Goal: Task Accomplishment & Management: Complete application form

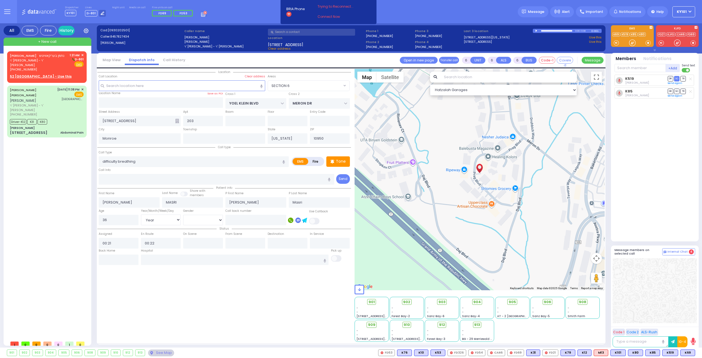
select select "SECTION 6"
select select "Year"
select select "[DEMOGRAPHIC_DATA]"
click at [60, 67] on div "[PHONE_NUMBER]" at bounding box center [39, 69] width 58 height 5
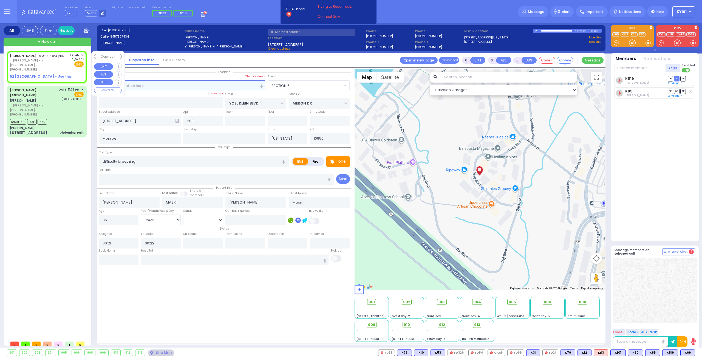
type input "2"
type input "1"
select select
radio input "true"
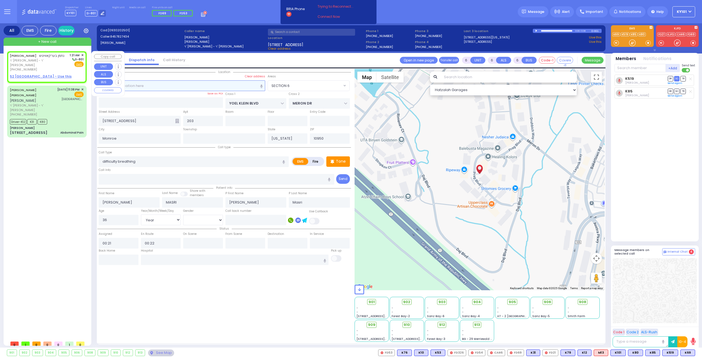
type input "NACHMEN"
type input "BERKOWITZ"
select select
type input "01:21"
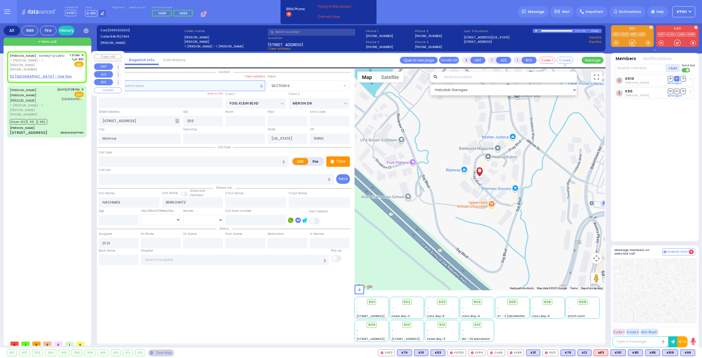
select select "Hatzalah Garages"
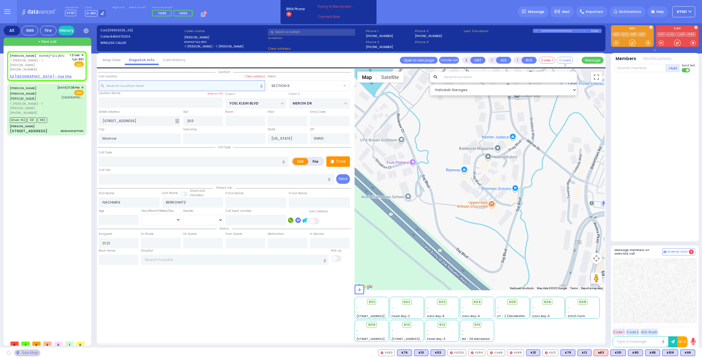
select select
radio input "true"
select select
select select "Hatzalah Garages"
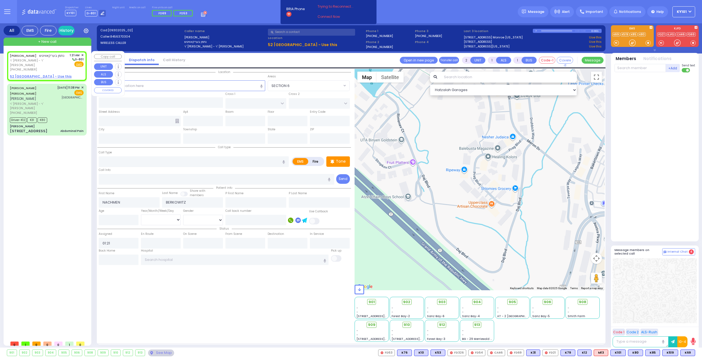
click at [58, 74] on u "52 [GEOGRAPHIC_DATA] - Use this" at bounding box center [41, 76] width 62 height 5
select select
radio input "true"
select select
select select "Hatzalah Garages"
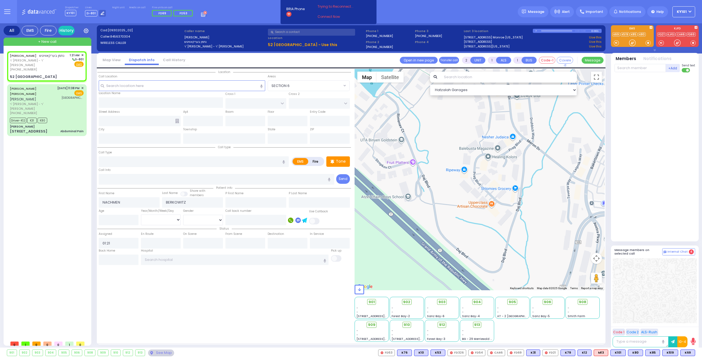
select select
radio input "true"
select select
type input "UNION TRANSFER"
type input "STAINTON FAREWAY"
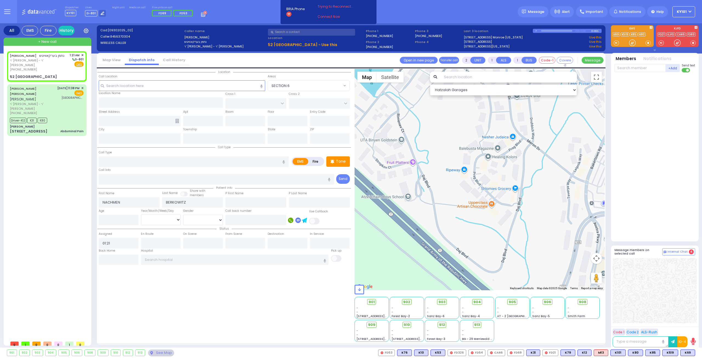
type input "52 [GEOGRAPHIC_DATA]"
type input "Monroe"
type input "[US_STATE]"
type input "10950"
select select "Hatzalah Garages"
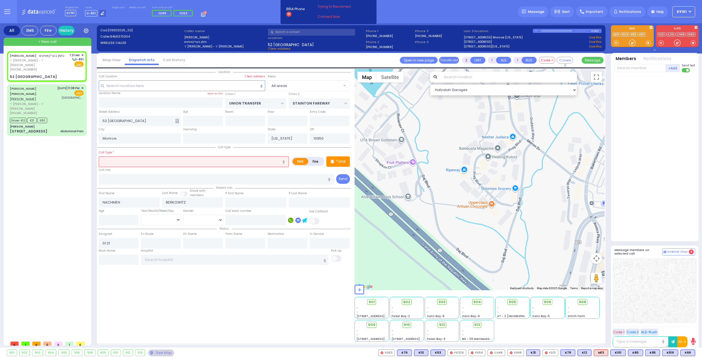
click at [152, 154] on div "Call Type * difficulty breathing" at bounding box center [194, 158] width 190 height 18
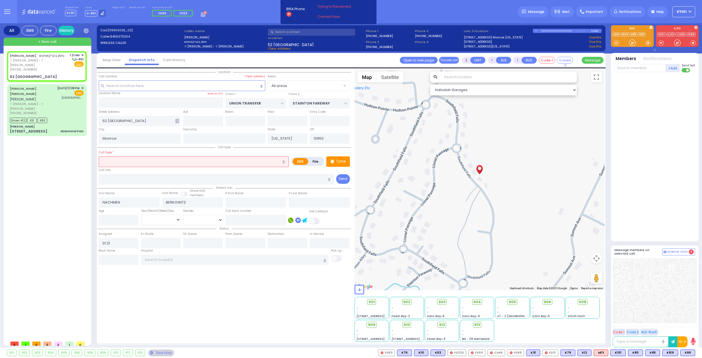
click at [157, 157] on input "text" at bounding box center [194, 161] width 190 height 10
type input "pt"
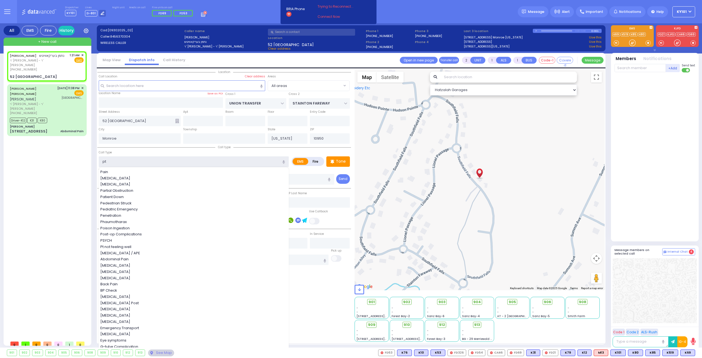
select select
radio input "true"
select select
select select "Hatzalah Garages"
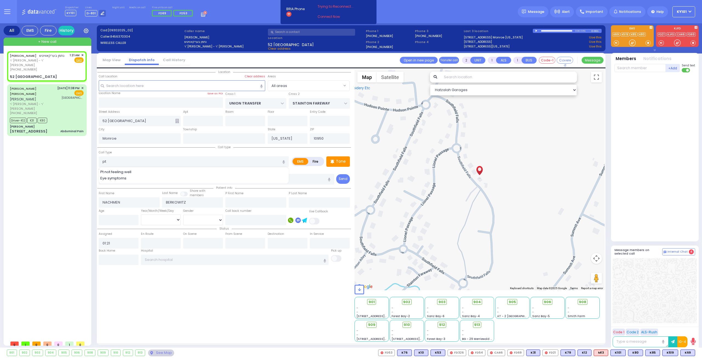
click at [178, 169] on div "Pt not feeling well" at bounding box center [193, 171] width 187 height 5
type input "Pt not feeling well"
type input "1"
type input "0"
select select
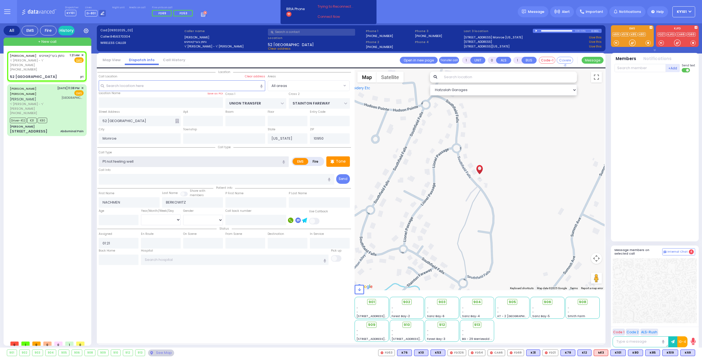
radio input "true"
select select
select select "Hatzalah Garages"
click at [109, 216] on input "number" at bounding box center [119, 220] width 40 height 10
select select
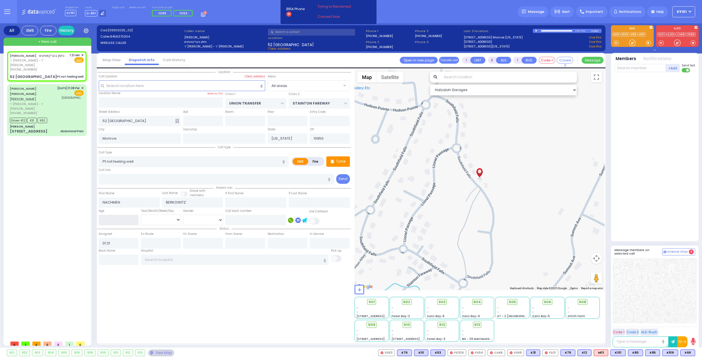
radio input "true"
select select
select select "Hatzalah Garages"
type input "36"
select select "Year"
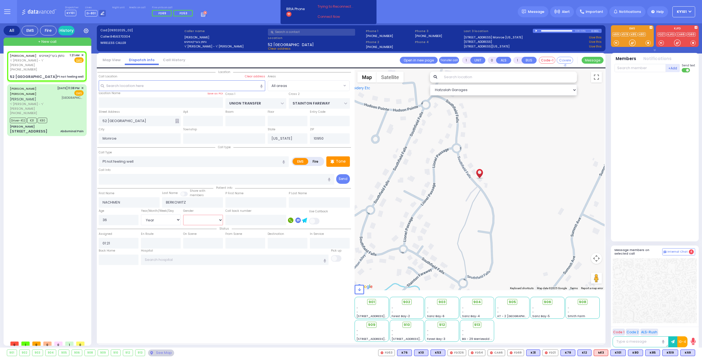
select select
radio input "true"
select select "Year"
select select "Hatzalah Garages"
select select "[DEMOGRAPHIC_DATA]"
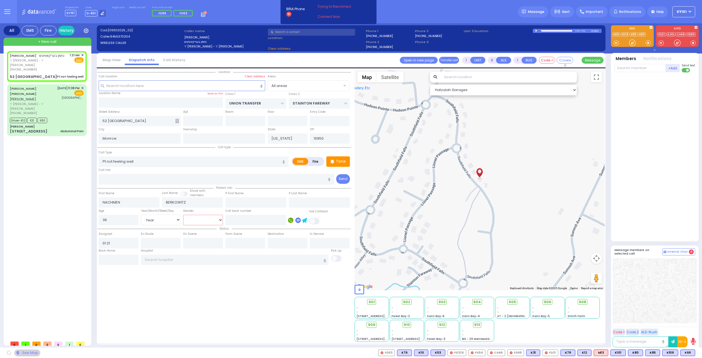
select select
radio input "true"
select select "Year"
select select "Hatzalah Garages"
select select "[DEMOGRAPHIC_DATA]"
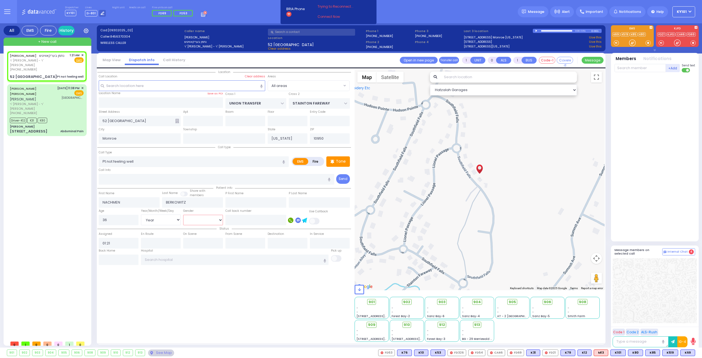
select select
radio input "true"
select select "Year"
select select "[DEMOGRAPHIC_DATA]"
select select "Hatzalah Garages"
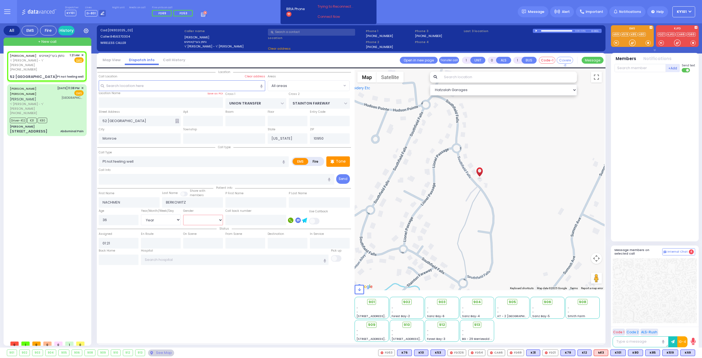
select select
radio input "true"
select select "Year"
select select "[DEMOGRAPHIC_DATA]"
select select "Hatzalah Garages"
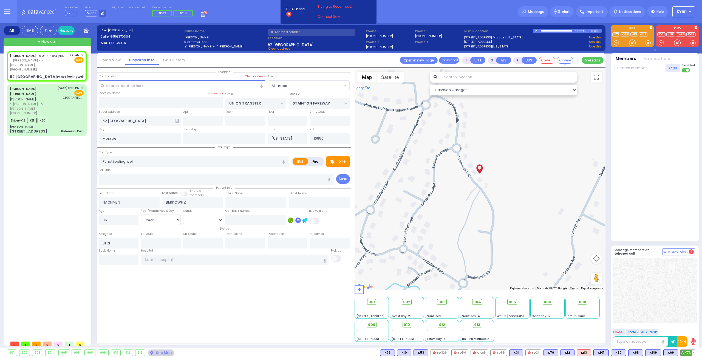
click at [685, 353] on span "K73" at bounding box center [687, 353] width 14 height 6
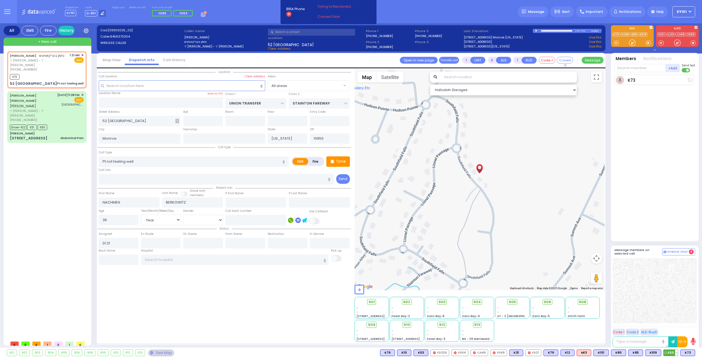
select select
radio input "true"
select select "Year"
select select "[DEMOGRAPHIC_DATA]"
type input "01:23"
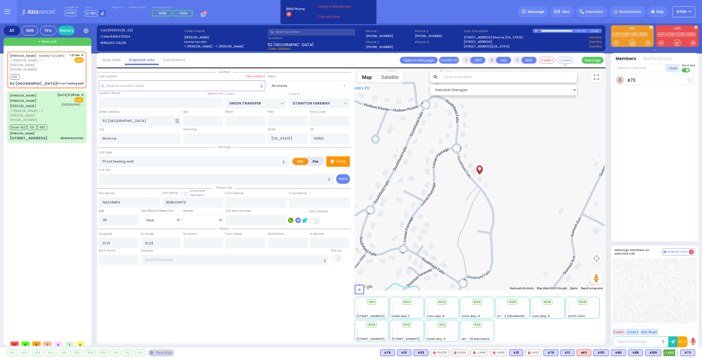
select select "Hatzalah Garages"
click at [677, 353] on button at bounding box center [676, 353] width 3 height 6
click at [689, 352] on span "K519" at bounding box center [686, 353] width 15 height 6
select select
radio input "true"
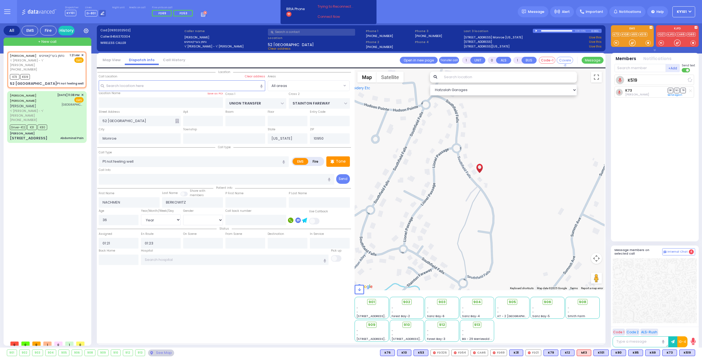
select select "Year"
select select "[DEMOGRAPHIC_DATA]"
select select "Hatzalah Garages"
click at [58, 123] on div "Driver-K12 K31 K80" at bounding box center [47, 126] width 74 height 7
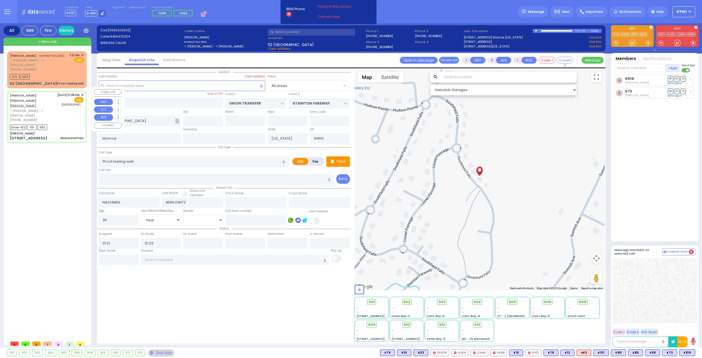
type input "6"
select select
type input "Abdominal Pain"
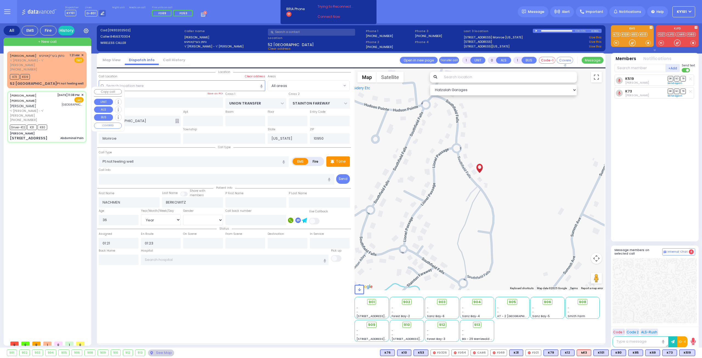
radio input "true"
type input "[PERSON_NAME]"
type input "KOHN"
type input "[PERSON_NAME]"
type input "Kohn"
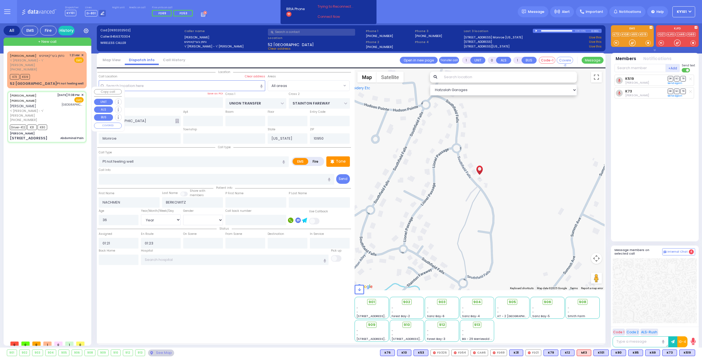
type input "30"
select select "Year"
select select "[DEMOGRAPHIC_DATA]"
type input "23:38"
type input "23:40"
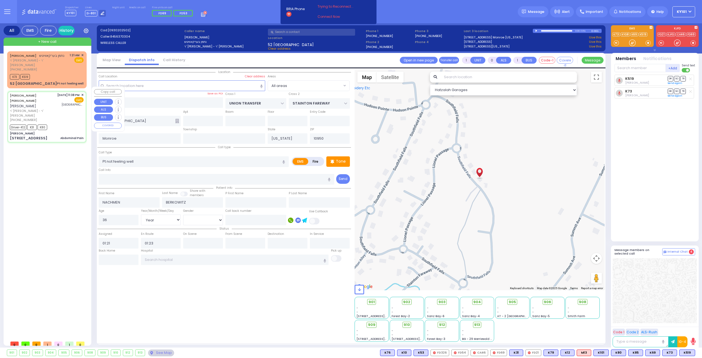
type input "23:42"
type input "00:03"
type input "00:53"
type input "01:12"
type input "[GEOGRAPHIC_DATA] ([GEOGRAPHIC_DATA])"
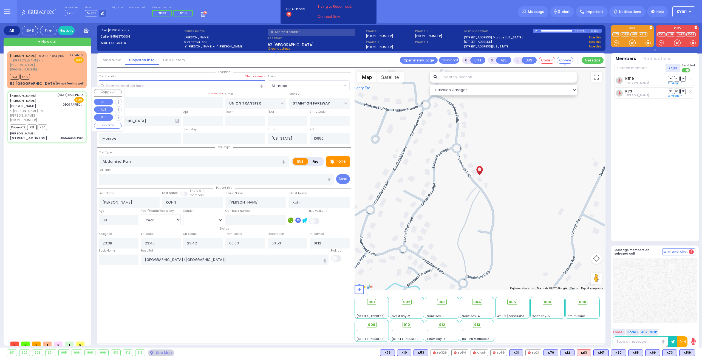
select select "Hatzalah Garages"
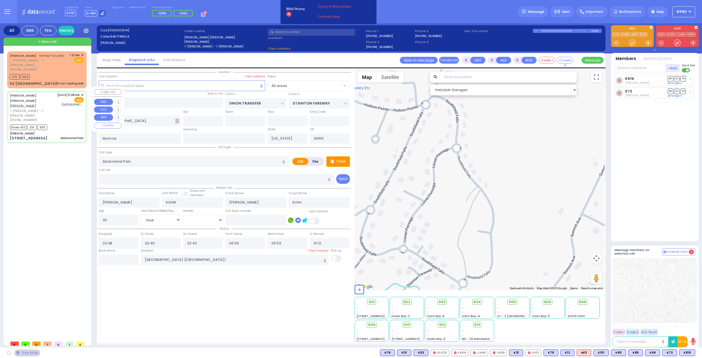
type input "[PERSON_NAME]"
type input "[GEOGRAPHIC_DATA]"
type input "[STREET_ADDRESS]"
select select "SECTION 5"
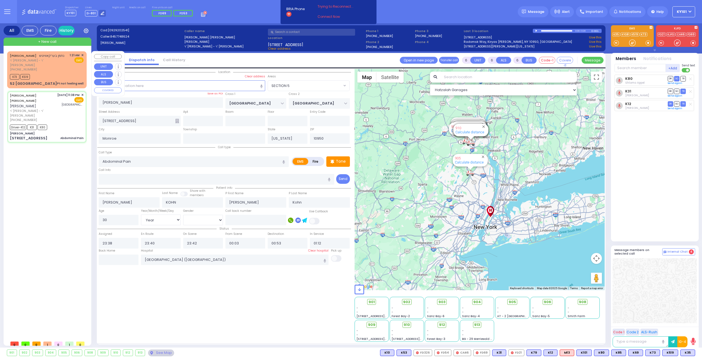
click at [53, 73] on div "K73 K519" at bounding box center [47, 76] width 74 height 7
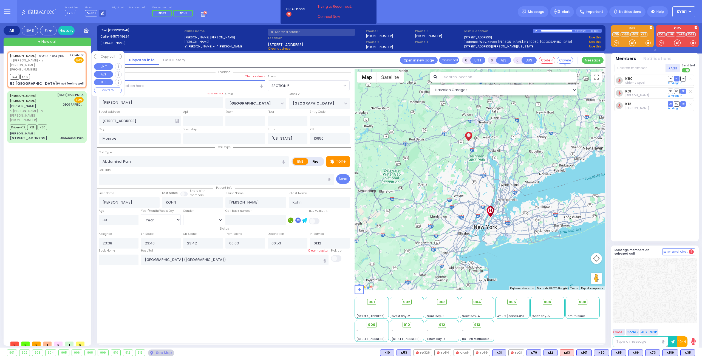
type input "1"
type input "0"
type input "1"
select select
type input "Pt not feeling well"
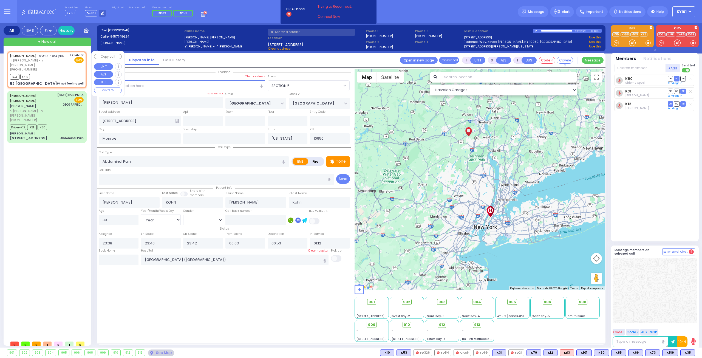
radio input "true"
type input "NACHMEN"
type input "BERKOWITZ"
type input "36"
select select "Year"
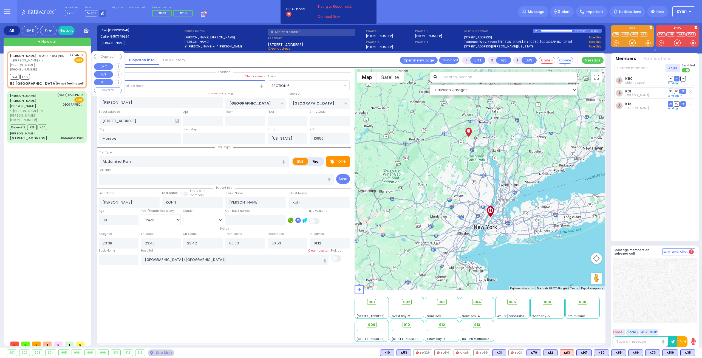
select select "[DEMOGRAPHIC_DATA]"
type input "01:21"
type input "01:23"
type input "UNION TRANSFER"
type input "STAINTON FAREWAY"
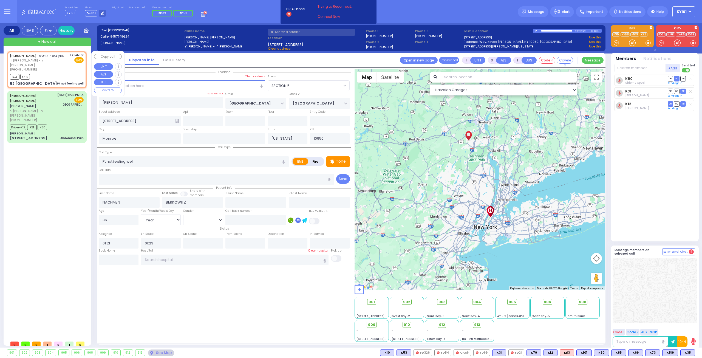
type input "52 [GEOGRAPHIC_DATA]"
select select "Hatzalah Garages"
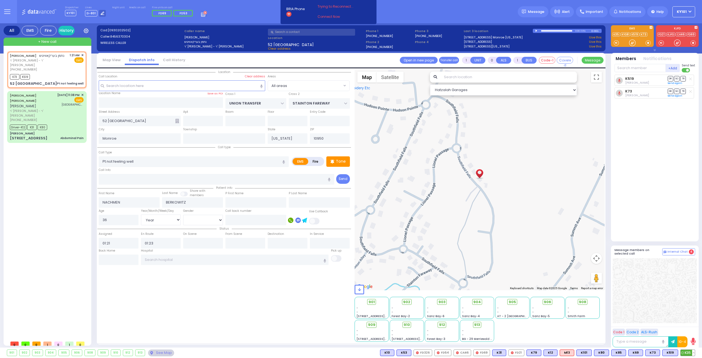
click at [689, 351] on span "K35" at bounding box center [687, 353] width 14 height 6
select select
radio input "true"
select select "Year"
select select "[DEMOGRAPHIC_DATA]"
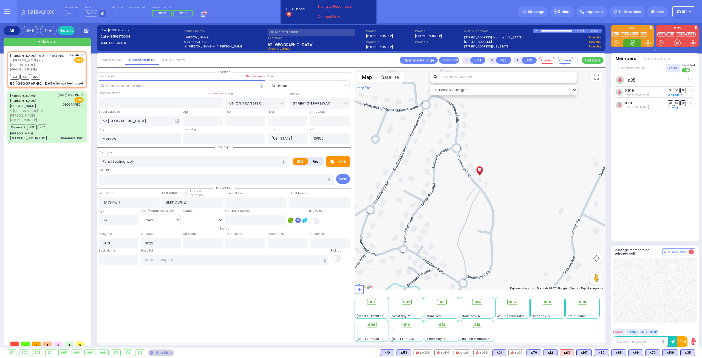
select select "Hatzalah Garages"
click at [66, 104] on div "[DATE] 11:38 PM ✕ EMS [GEOGRAPHIC_DATA]" at bounding box center [70, 108] width 27 height 30
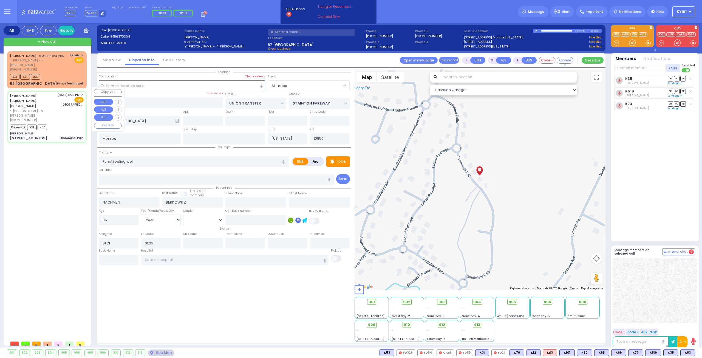
type input "6"
select select
type input "Abdominal Pain"
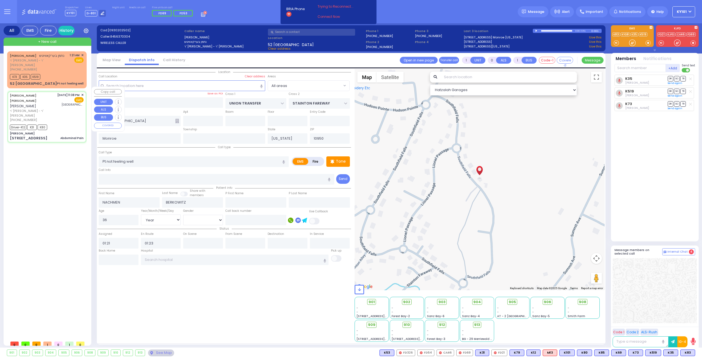
radio input "true"
type input "[PERSON_NAME]"
type input "KOHN"
type input "[PERSON_NAME]"
type input "Kohn"
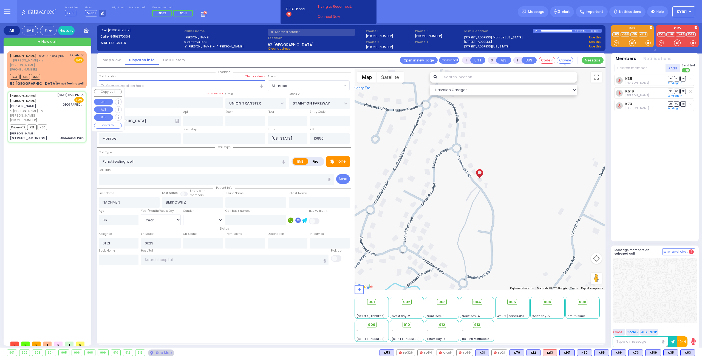
type input "30"
select select "Year"
select select "[DEMOGRAPHIC_DATA]"
type input "23:38"
type input "23:40"
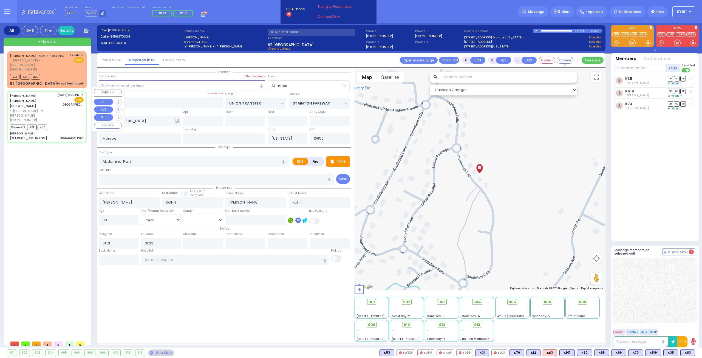
type input "23:42"
type input "00:03"
type input "00:53"
type input "01:12"
type input "[GEOGRAPHIC_DATA] ([GEOGRAPHIC_DATA])"
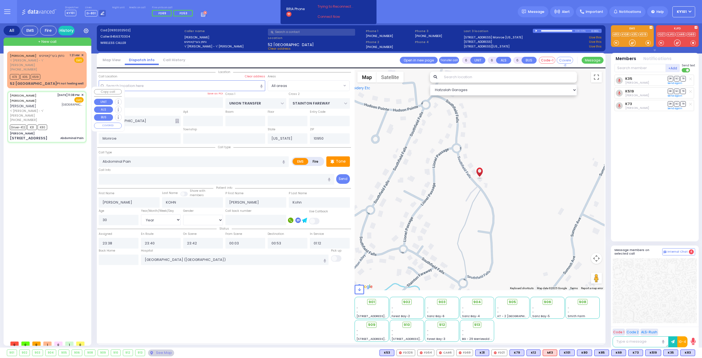
type input "[PERSON_NAME]"
type input "[GEOGRAPHIC_DATA]"
type input "[STREET_ADDRESS]"
select select "Hatzalah Garages"
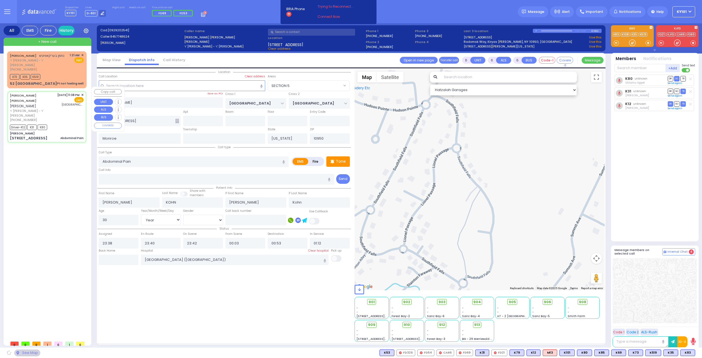
select select "SECTION 5"
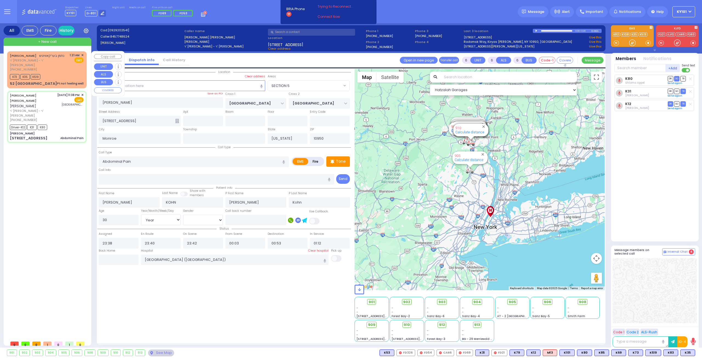
click at [66, 73] on div "K73 K35 K519" at bounding box center [47, 76] width 74 height 7
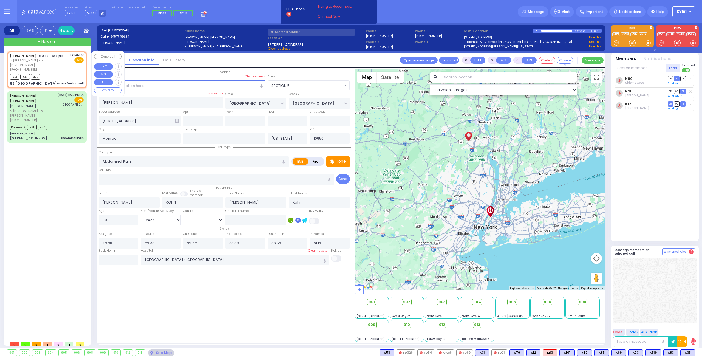
type input "1"
type input "0"
type input "1"
select select
type input "Pt not feeling well"
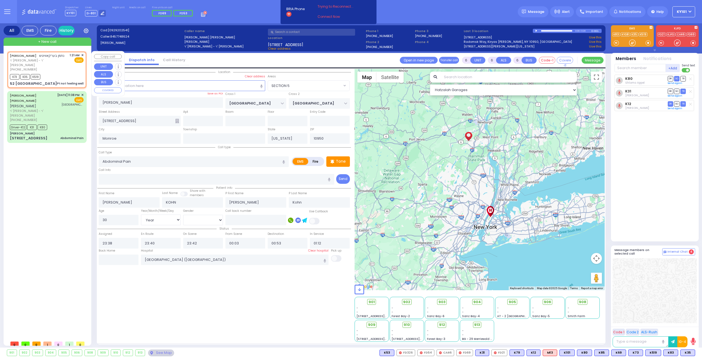
radio input "true"
type input "NACHMEN"
type input "BERKOWITZ"
type input "36"
select select "Year"
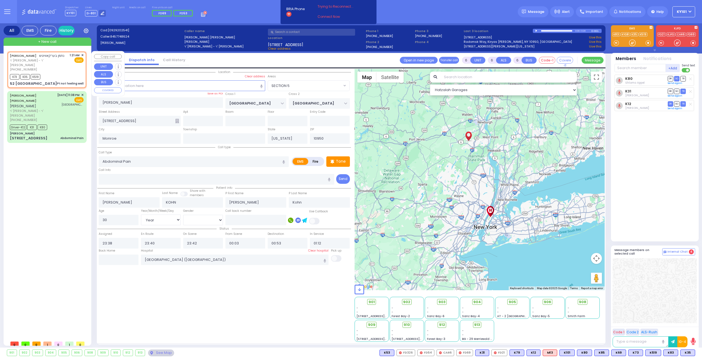
select select "[DEMOGRAPHIC_DATA]"
type input "01:21"
type input "01:23"
select select "Hatzalah Garages"
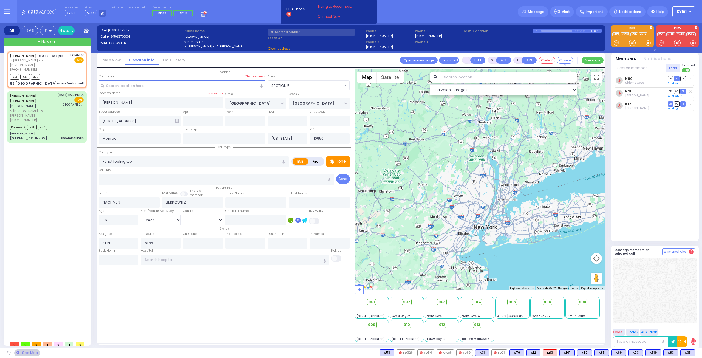
type input "UNION TRANSFER"
type input "STAINTON FAREWAY"
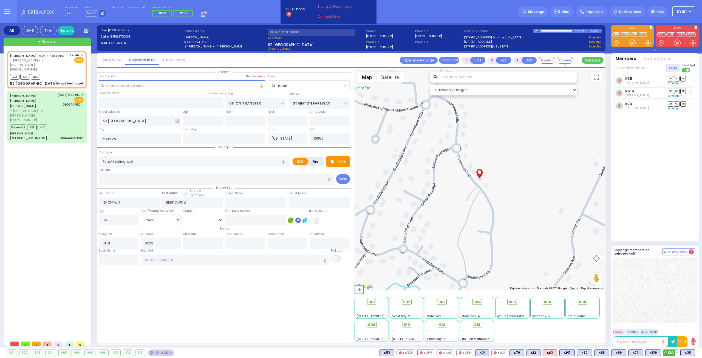
click at [669, 353] on span "K83" at bounding box center [670, 353] width 14 height 6
click at [408, 325] on span "910" at bounding box center [408, 324] width 6 height 5
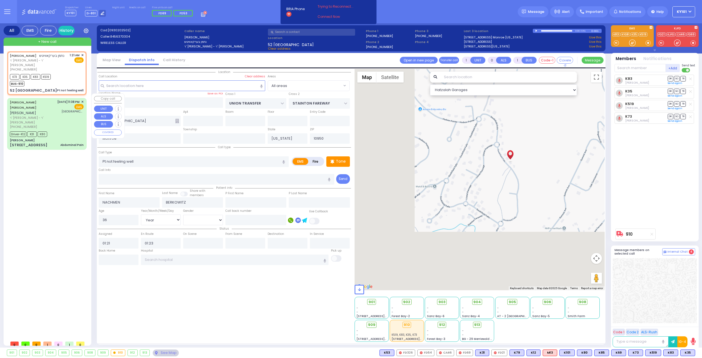
click at [47, 115] on span "ר' [PERSON_NAME] - ר' [PERSON_NAME]" at bounding box center [33, 119] width 46 height 9
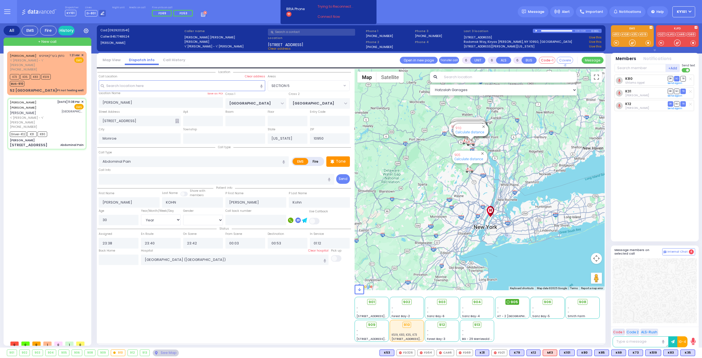
click at [508, 301] on icon at bounding box center [507, 301] width 3 height 3
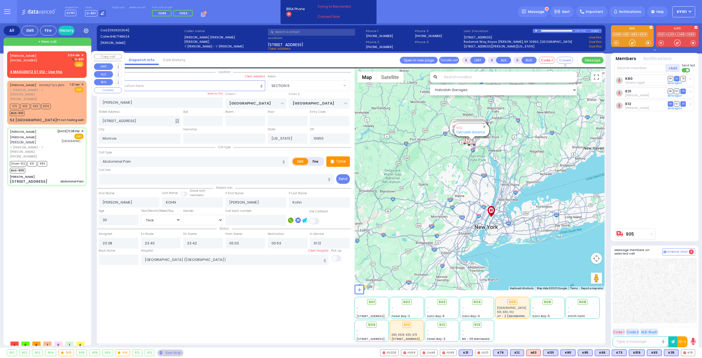
click at [35, 56] on div "[PERSON_NAME] [PHONE_NUMBER] 2:04 AM ✕ D-801" at bounding box center [47, 60] width 74 height 14
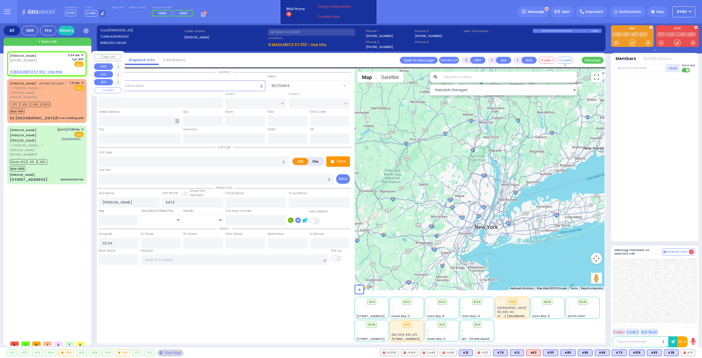
click at [43, 69] on link "4 MAGLENITZ ST 012 - Use this" at bounding box center [36, 71] width 52 height 5
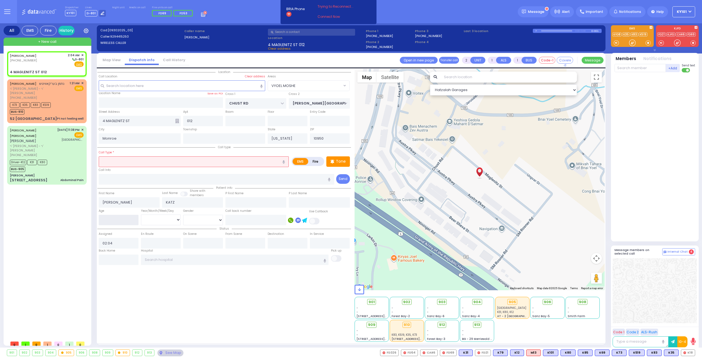
click at [113, 215] on input "number" at bounding box center [119, 220] width 40 height 10
click at [166, 160] on input "text" at bounding box center [194, 161] width 190 height 10
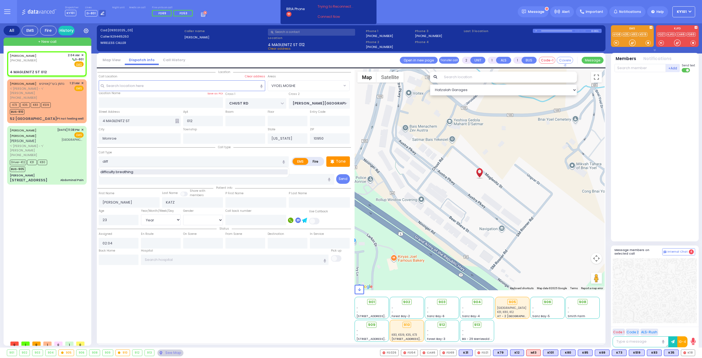
click at [160, 169] on div "difficulty breathing" at bounding box center [193, 171] width 187 height 5
click at [161, 148] on div "Call type Call Type difficulty breathing EMS" at bounding box center [224, 164] width 254 height 41
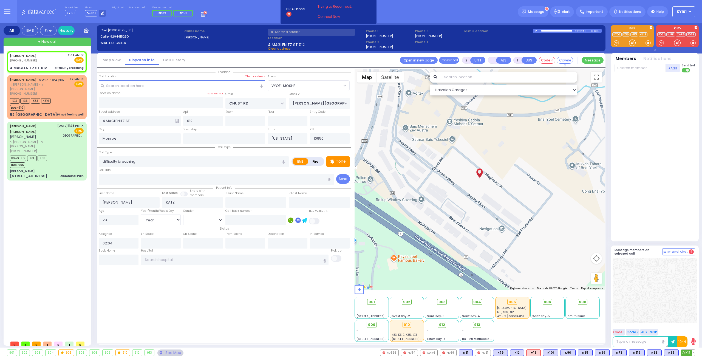
click at [693, 351] on button at bounding box center [693, 353] width 3 height 6
click at [689, 329] on icon at bounding box center [689, 328] width 6 height 6
click at [650, 310] on div at bounding box center [654, 290] width 84 height 65
click at [684, 354] on span "K73" at bounding box center [687, 353] width 14 height 6
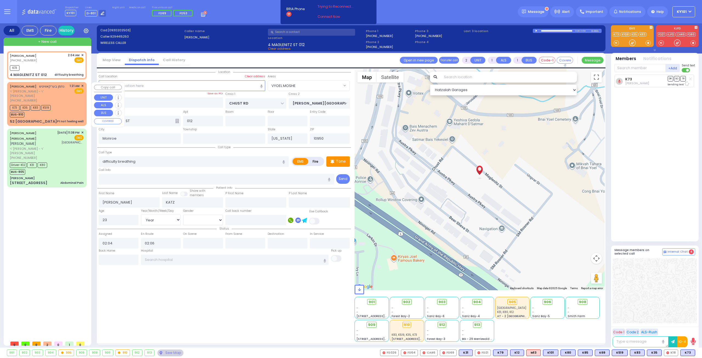
click at [50, 112] on div "BUS-910" at bounding box center [30, 113] width 41 height 7
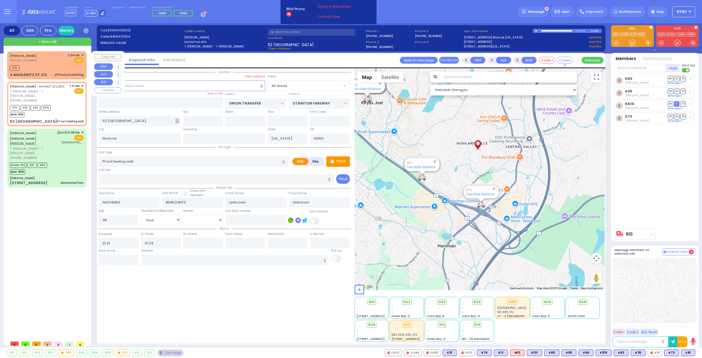
click at [30, 62] on span "[PHONE_NUMBER]" at bounding box center [23, 60] width 27 height 4
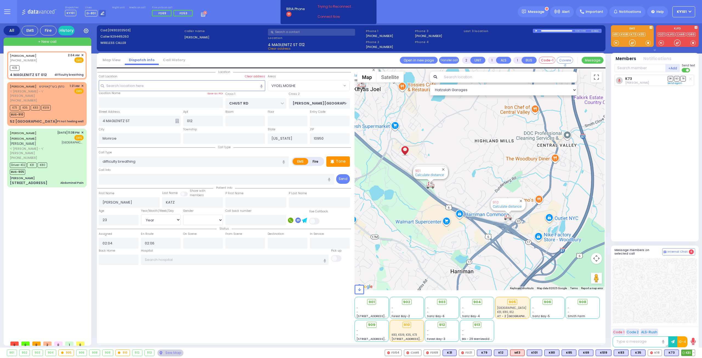
click at [689, 354] on span "K81" at bounding box center [687, 353] width 13 height 6
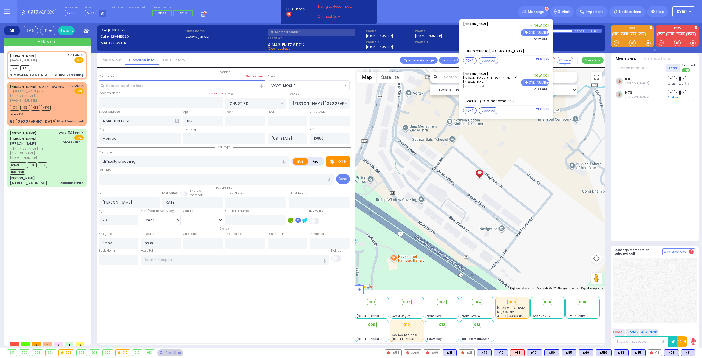
click at [544, 107] on link "Reply" at bounding box center [542, 108] width 14 height 5
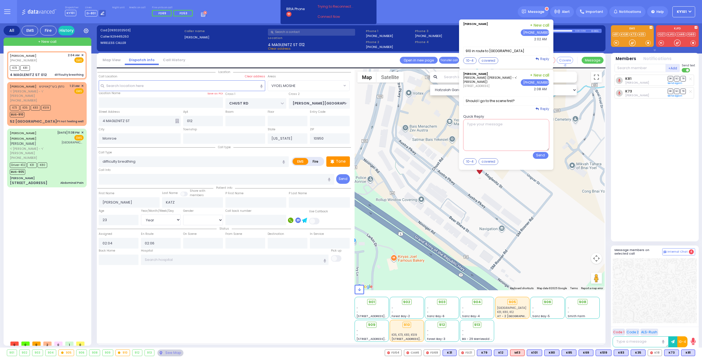
click at [525, 131] on textarea at bounding box center [506, 135] width 86 height 32
click at [515, 123] on textarea "if you want just let me nkwo" at bounding box center [506, 135] width 86 height 32
click at [548, 152] on button "Send" at bounding box center [541, 155] width 16 height 7
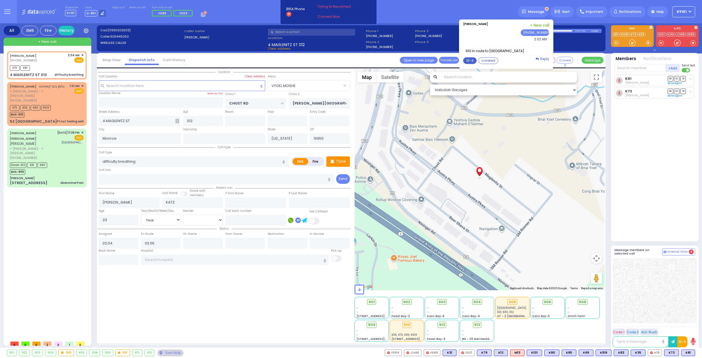
click at [471, 59] on button "10-4" at bounding box center [469, 60] width 13 height 7
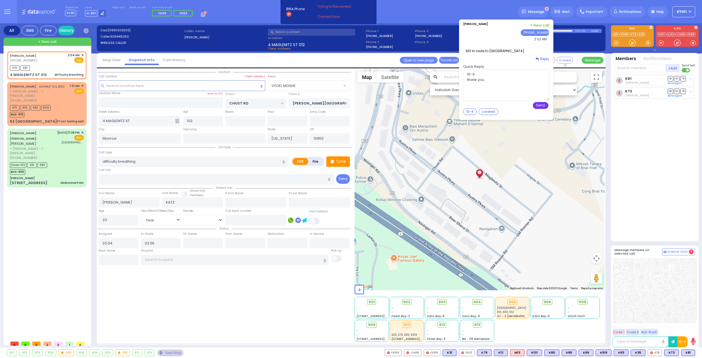
click at [541, 105] on button "Send" at bounding box center [541, 105] width 16 height 7
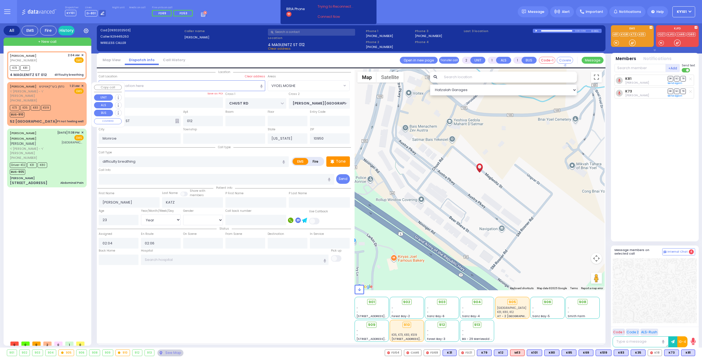
click at [59, 106] on div "K73 K35 K83 K519 BUS-910" at bounding box center [47, 111] width 74 height 14
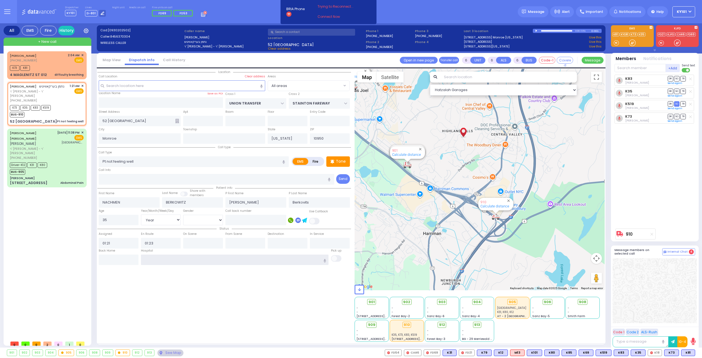
click at [161, 256] on input "text" at bounding box center [235, 259] width 188 height 10
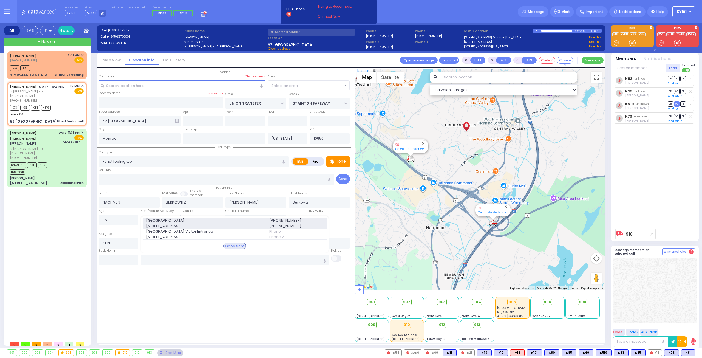
click at [180, 220] on span "[GEOGRAPHIC_DATA]" at bounding box center [204, 220] width 117 height 5
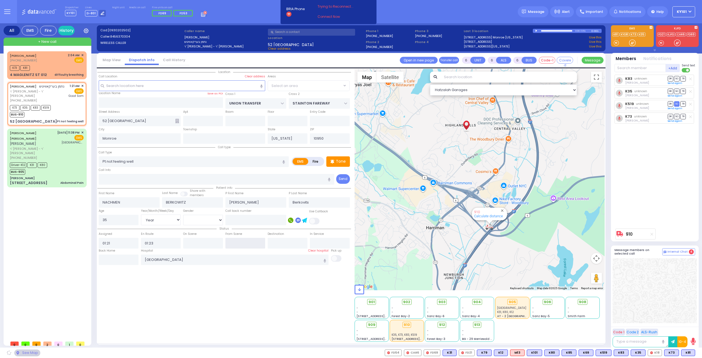
click at [241, 243] on input "text" at bounding box center [245, 243] width 40 height 10
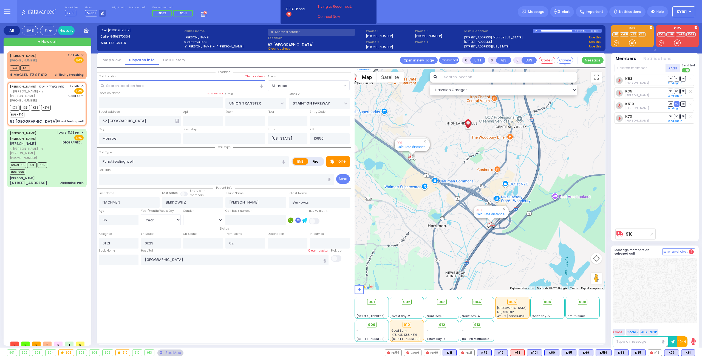
select select "Year"
select select "[DEMOGRAPHIC_DATA]"
type input "02:02"
select select
radio input "true"
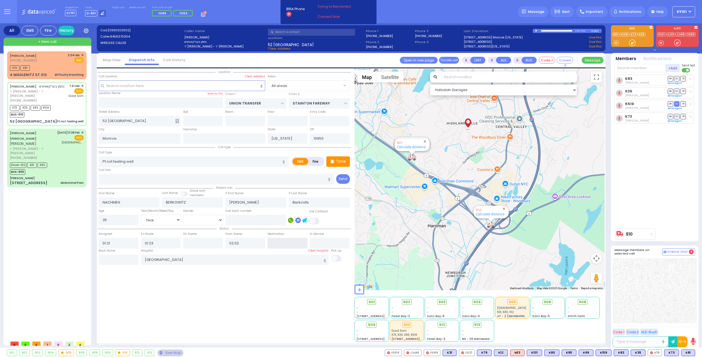
select select "Year"
select select "[DEMOGRAPHIC_DATA]"
select select "Hatzalah Garages"
click at [206, 240] on input "text" at bounding box center [203, 243] width 40 height 10
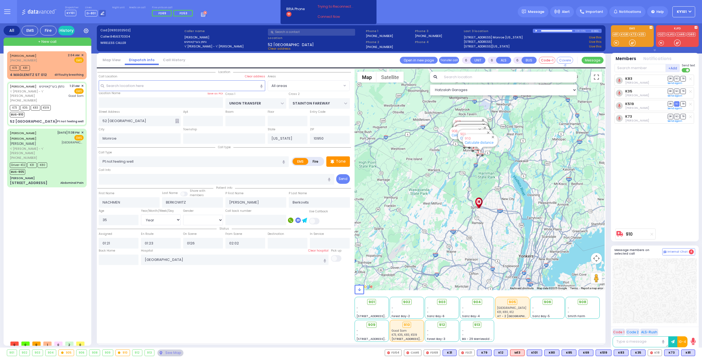
type input "01:26"
select select
radio input "true"
select select "Year"
select select "[DEMOGRAPHIC_DATA]"
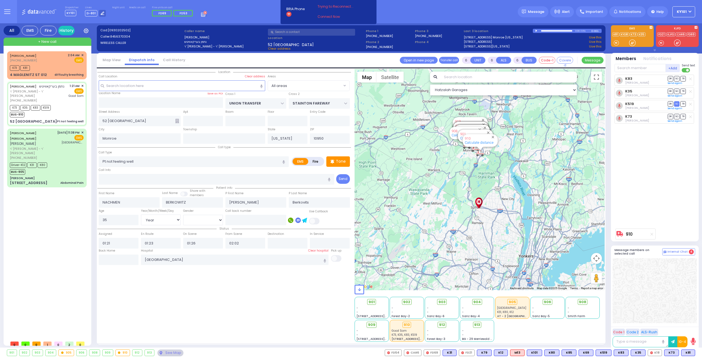
select select "Hatzalah Garages"
click at [62, 151] on div "[DATE] 11:38 PM ✕ EMS [GEOGRAPHIC_DATA]" at bounding box center [70, 145] width 27 height 30
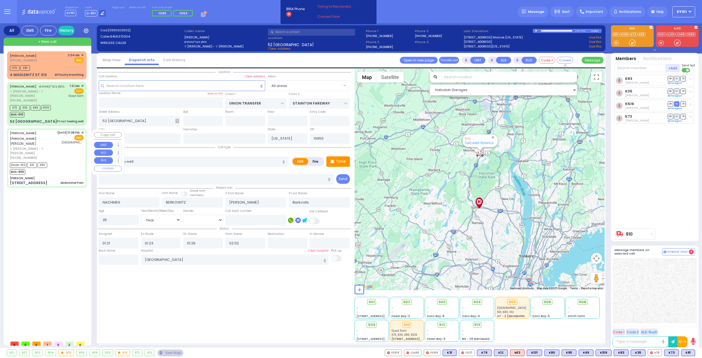
select select
type input "Abdominal Pain"
radio input "true"
type input "[PERSON_NAME]"
type input "KOHN"
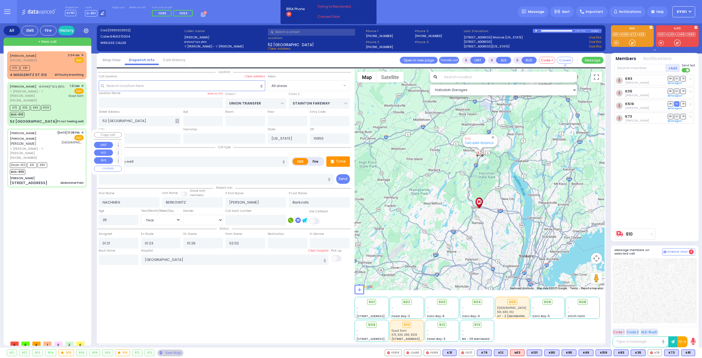
type input "[PERSON_NAME]"
type input "Kohn"
type input "30"
select select "Year"
select select "[DEMOGRAPHIC_DATA]"
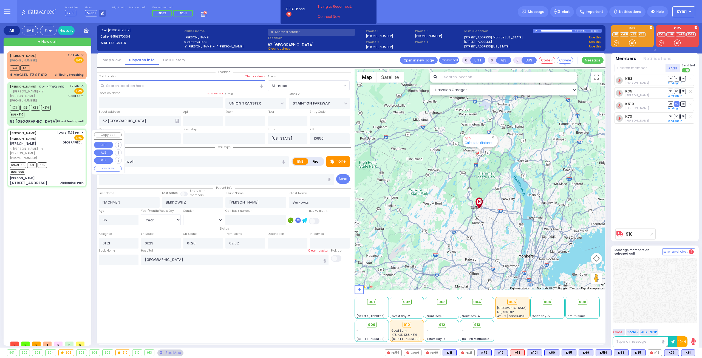
type input "23:38"
type input "23:40"
type input "23:42"
type input "00:03"
type input "00:53"
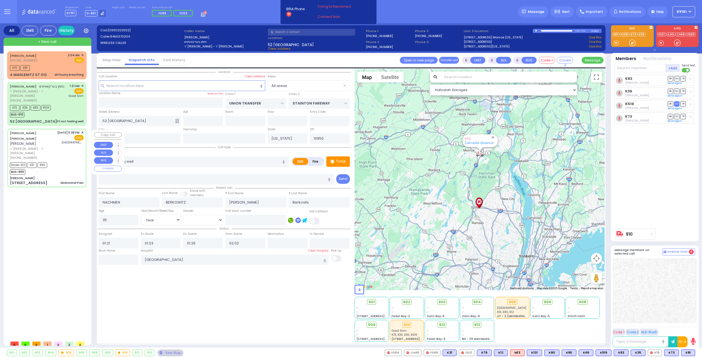
type input "01:12"
type input "[GEOGRAPHIC_DATA] ([GEOGRAPHIC_DATA])"
select select "Hatzalah Garages"
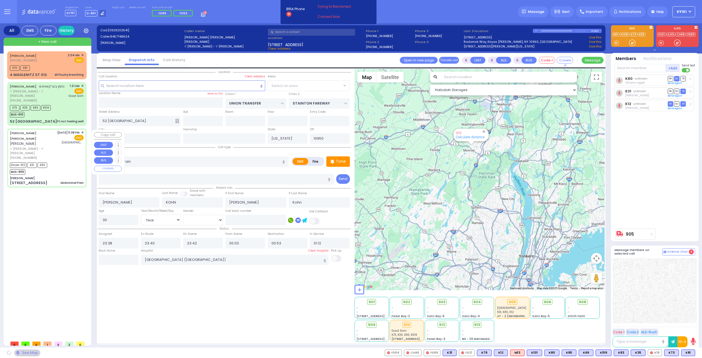
type input "[PERSON_NAME]"
type input "[GEOGRAPHIC_DATA]"
type input "[STREET_ADDRESS]"
select select "SECTION 5"
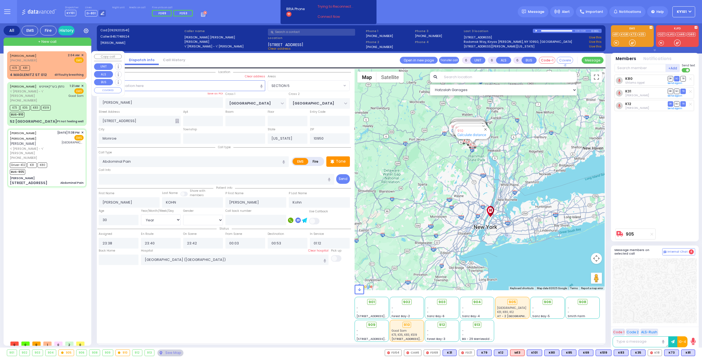
click at [52, 64] on div "K73 K81" at bounding box center [47, 67] width 74 height 7
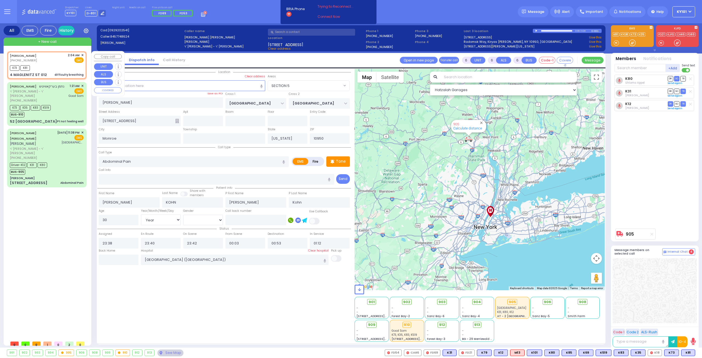
type input "2"
type input "1"
select select
type input "difficulty breathing"
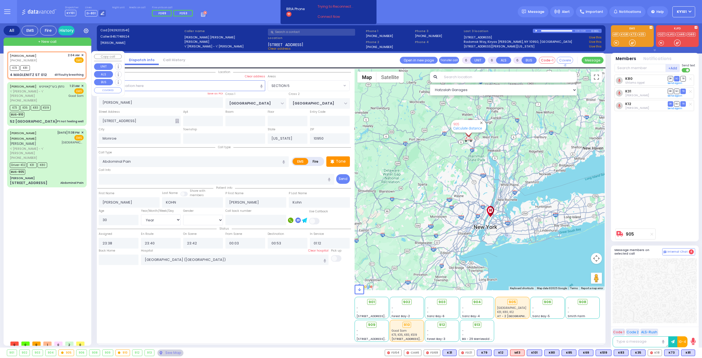
radio input "true"
type input "[PERSON_NAME]"
type input "KATZ"
type input "23"
select select "Year"
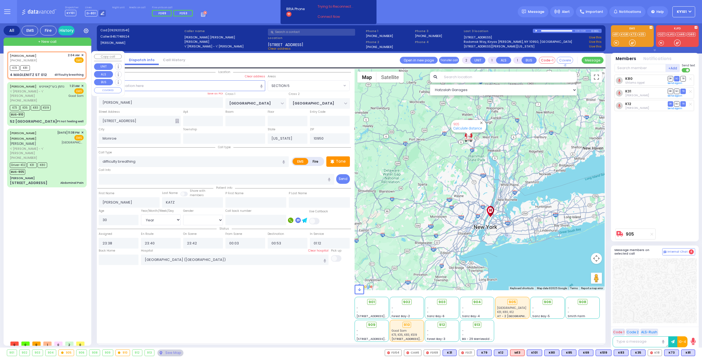
select select "[DEMOGRAPHIC_DATA]"
type input "02:04"
type input "02:06"
select select "Hatzalah Garages"
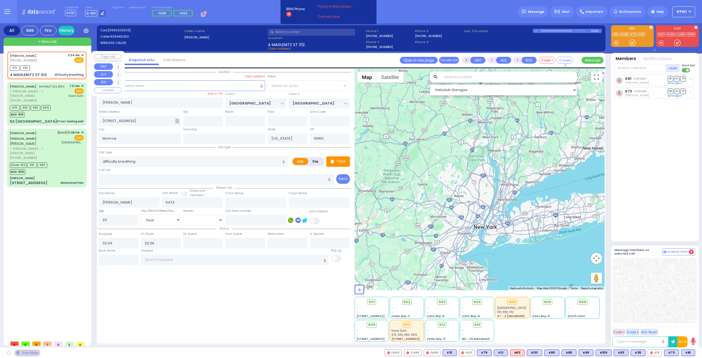
type input "CHUST RD"
type input "[PERSON_NAME][GEOGRAPHIC_DATA]"
type input "4 MAGLENITZ ST"
type input "012"
select select "VYOEL MOSHE"
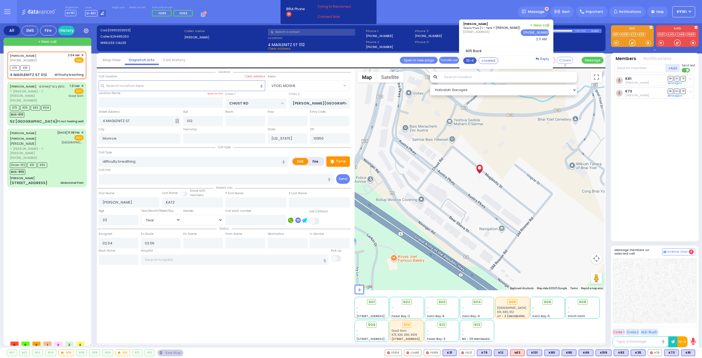
click at [475, 59] on button "10-4" at bounding box center [469, 60] width 13 height 7
type textarea "10-4 thank you"
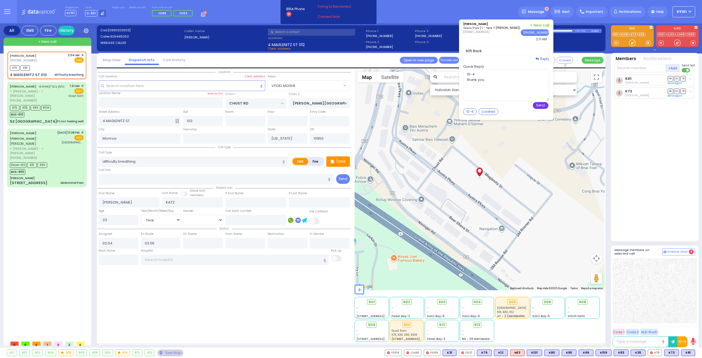
click at [547, 102] on button "Send" at bounding box center [541, 105] width 16 height 7
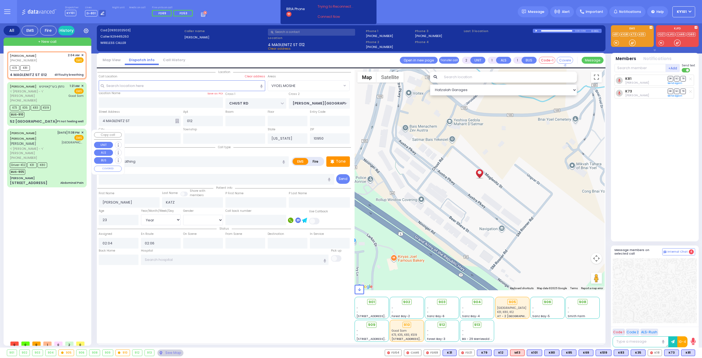
click at [35, 146] on span "ר' [PERSON_NAME] - ר' [PERSON_NAME]" at bounding box center [33, 150] width 46 height 9
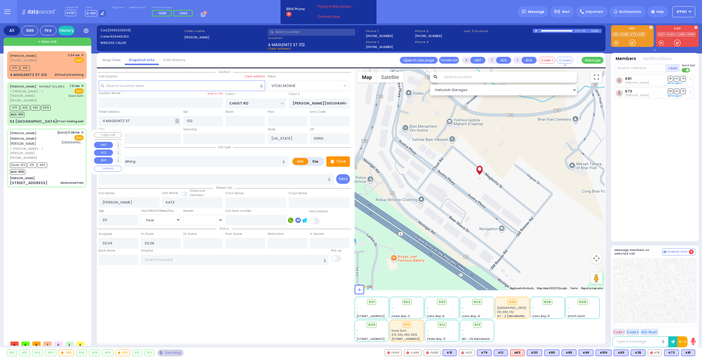
type input "6"
select select
type input "Abdominal Pain"
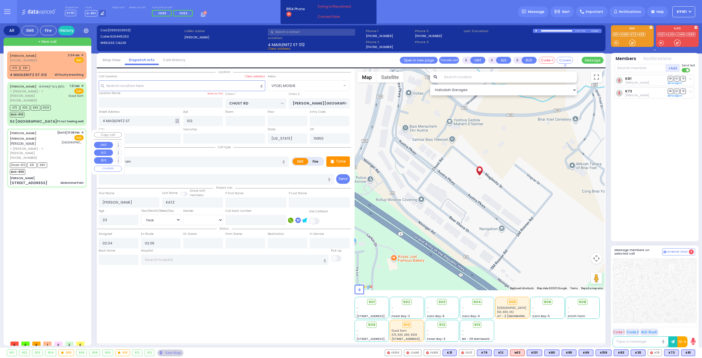
radio input "true"
type input "[PERSON_NAME]"
type input "KOHN"
type input "[PERSON_NAME]"
type input "Kohn"
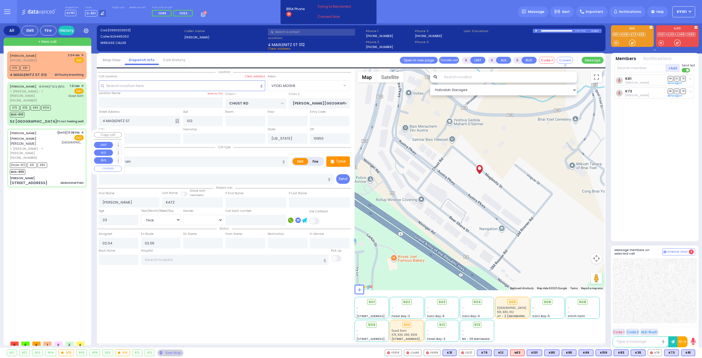
type input "30"
select select "Year"
select select "[DEMOGRAPHIC_DATA]"
type input "23:38"
type input "23:40"
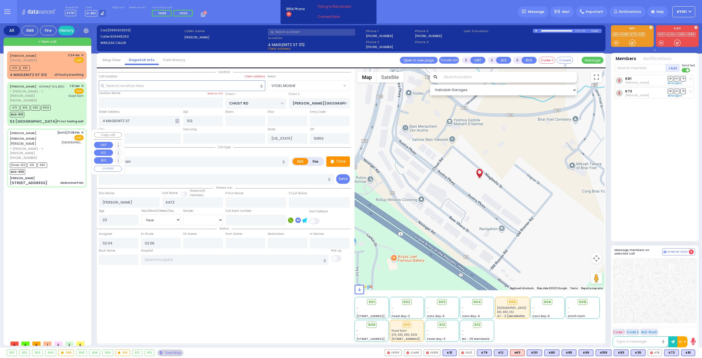
type input "23:42"
type input "00:03"
type input "00:53"
type input "01:12"
type input "[GEOGRAPHIC_DATA] ([GEOGRAPHIC_DATA])"
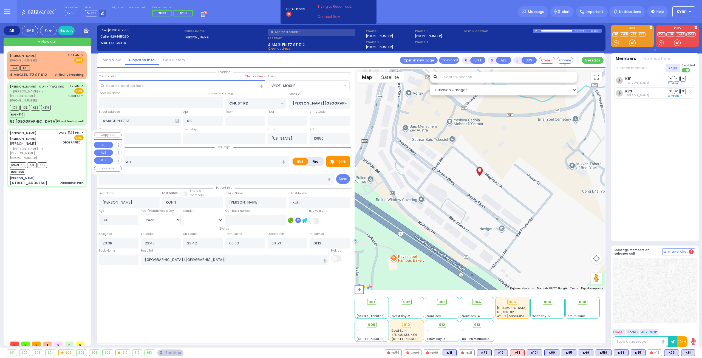
select select "Hatzalah Garages"
type input "[PERSON_NAME]"
type input "[GEOGRAPHIC_DATA]"
type input "[STREET_ADDRESS]"
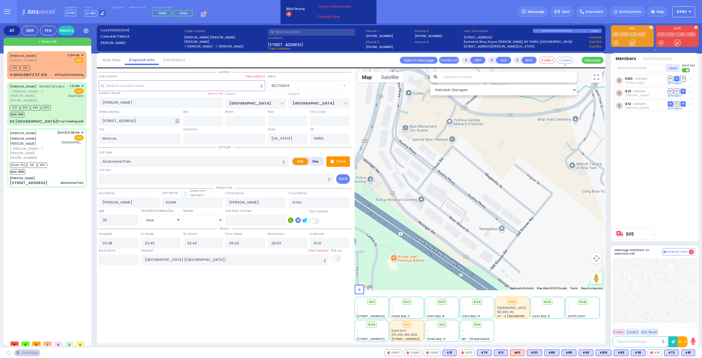
select select "SECTION 5"
click at [121, 259] on input "text" at bounding box center [119, 259] width 40 height 10
type input "02:12"
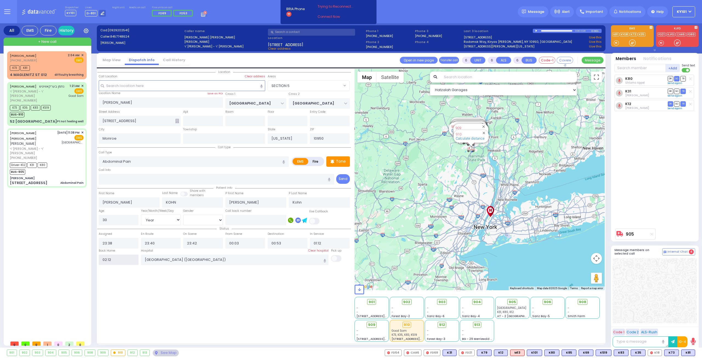
select select
radio input "true"
select select
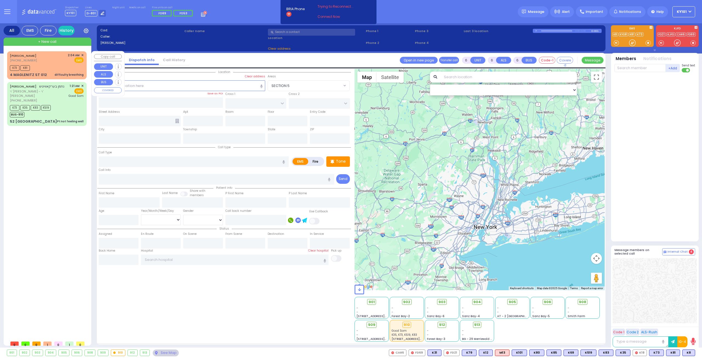
click at [54, 68] on div "K73 K81" at bounding box center [47, 67] width 74 height 7
type input "2"
type input "1"
select select
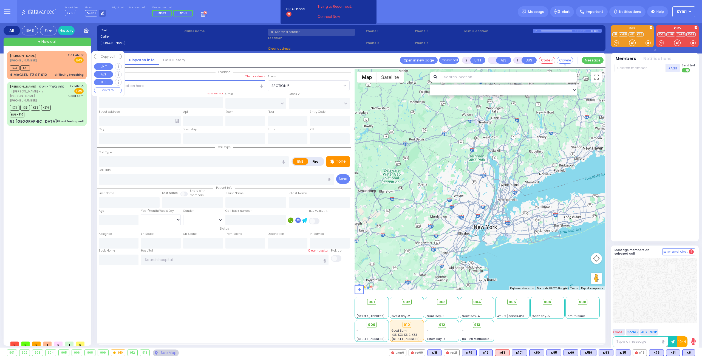
type input "difficulty breathing"
radio input "true"
type input "[PERSON_NAME]"
type input "KATZ"
type input "23"
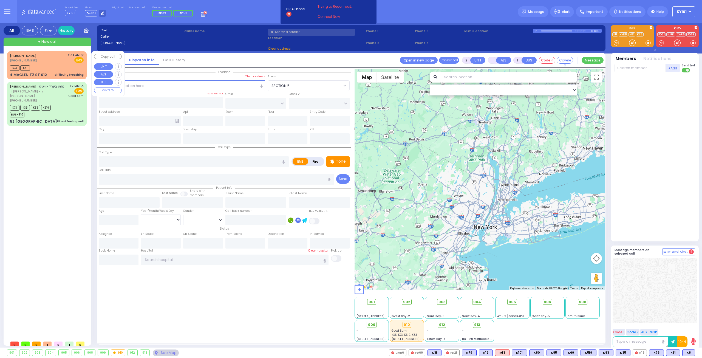
select select "Year"
select select "[DEMOGRAPHIC_DATA]"
type input "02:04"
type input "02:06"
select select "Hatzalah Garages"
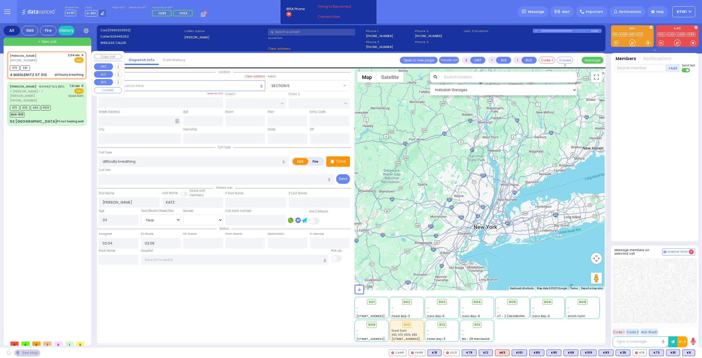
type input "CHUST RD"
type input "[PERSON_NAME][GEOGRAPHIC_DATA]"
type input "4 MAGLENITZ ST"
type input "012"
type input "Monroe"
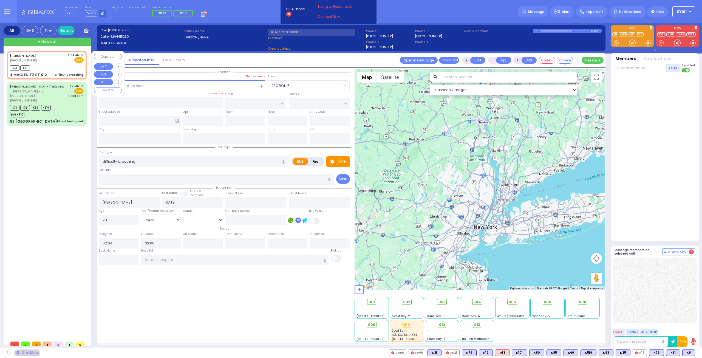
type input "[US_STATE]"
type input "10950"
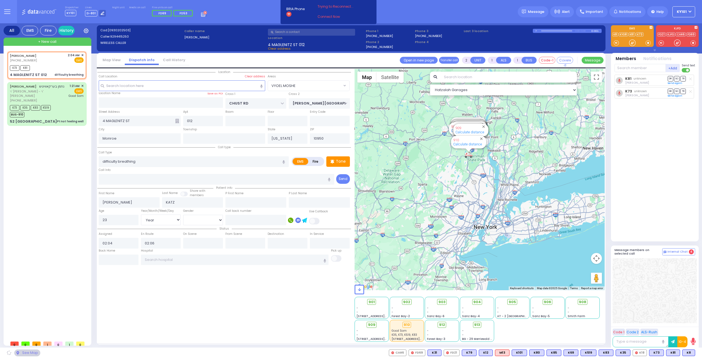
select select "VYOEL MOSHE"
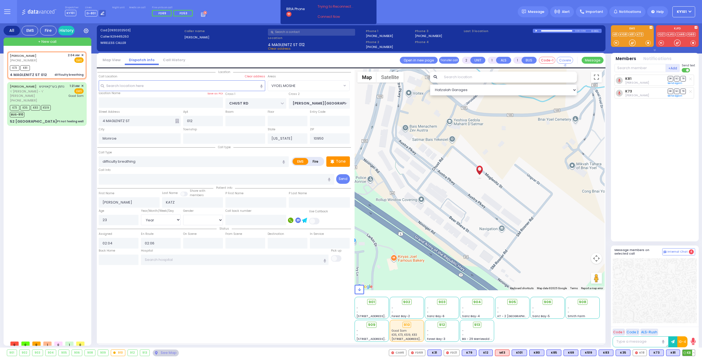
click at [686, 351] on span "K8" at bounding box center [688, 353] width 12 height 6
select select
radio input "true"
select select "Year"
select select "[DEMOGRAPHIC_DATA]"
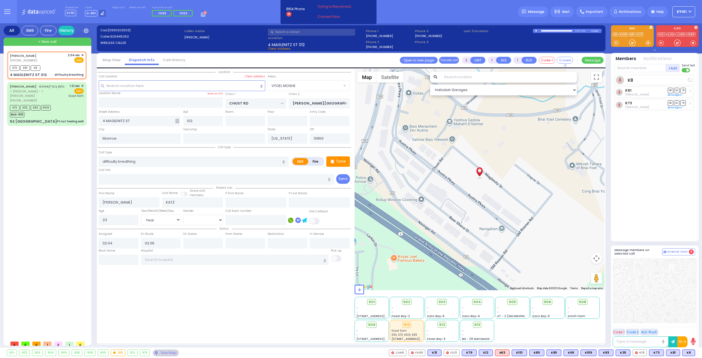
select select "Hatzalah Garages"
select select "VYOEL MOSHE"
click at [512, 302] on span "905" at bounding box center [513, 301] width 7 height 5
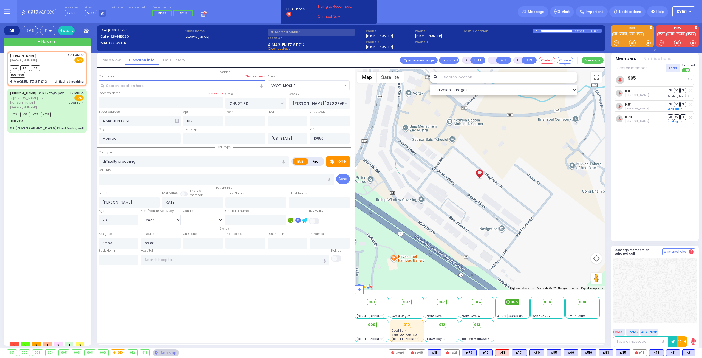
select select
radio input "true"
select select "Year"
select select "[DEMOGRAPHIC_DATA]"
select select "Hatzalah Garages"
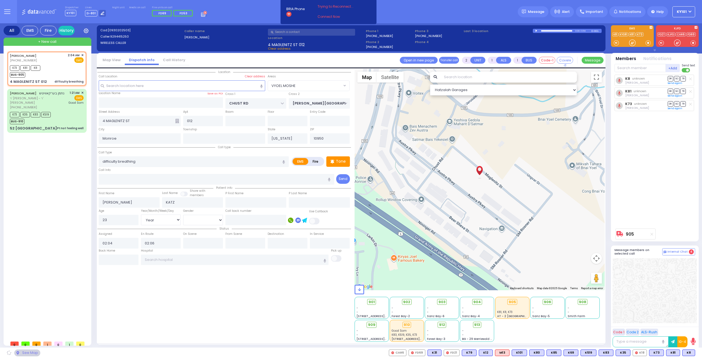
select select "VYOEL MOSHE"
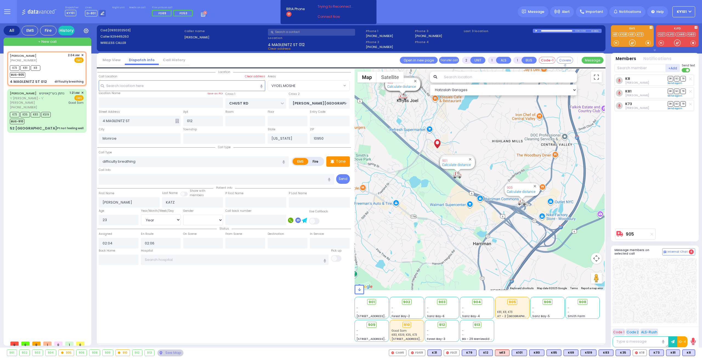
type input "6"
select select
radio input "true"
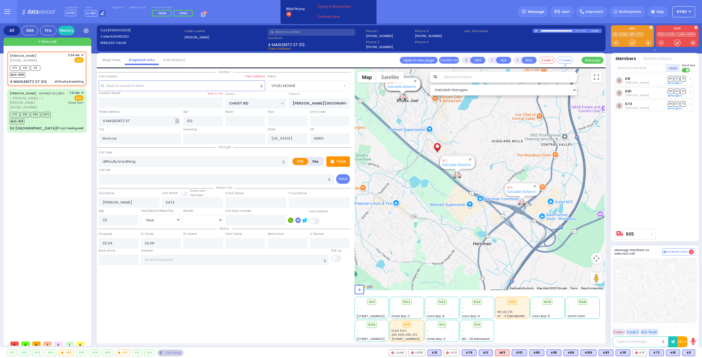
type input "Unknown"
select select "Year"
select select "[DEMOGRAPHIC_DATA]"
select select "Hatzalah Garages"
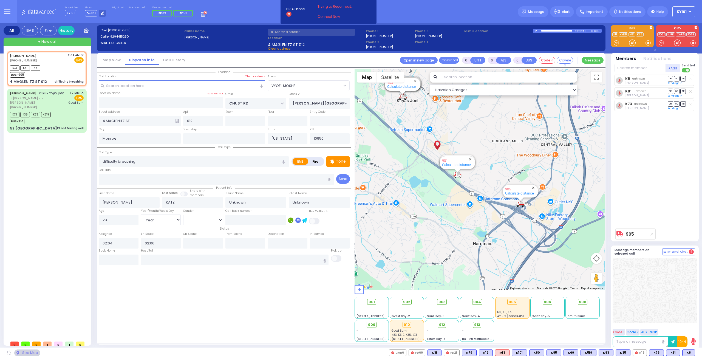
select select "VYOEL MOSHE"
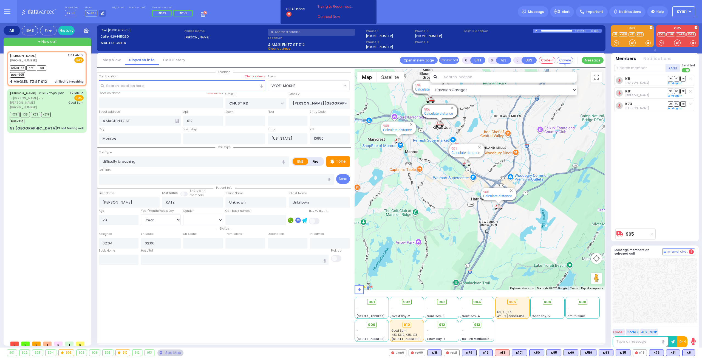
select select
radio input "true"
select select "Year"
select select "[DEMOGRAPHIC_DATA]"
type input "02:08"
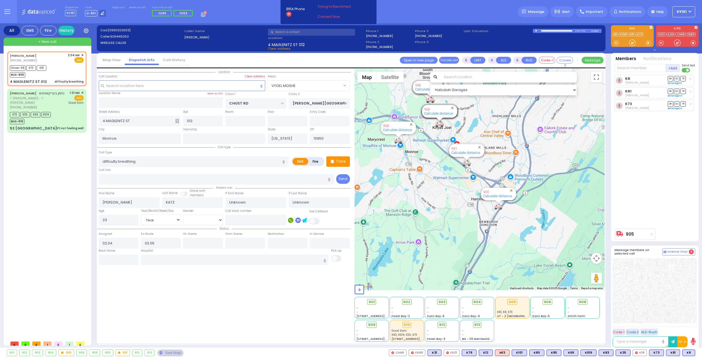
type input "02:33"
type input "02:53"
type input "02:59"
select select "Hatzalah Garages"
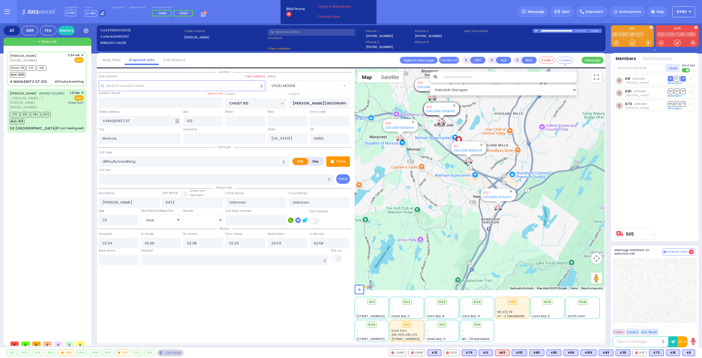
radio input "true"
select select "Year"
select select "[DEMOGRAPHIC_DATA]"
select select
select select "Hatzalah Garages"
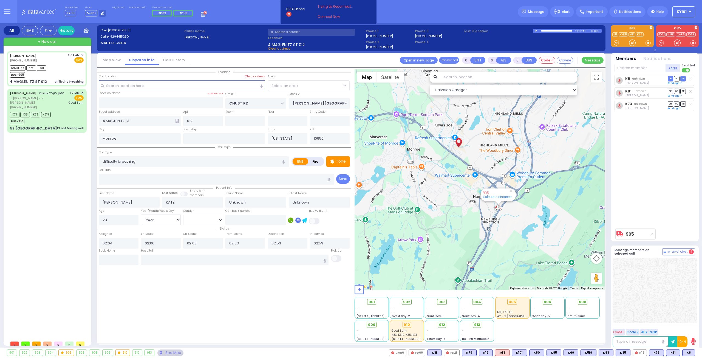
select select "VYOEL MOSHE"
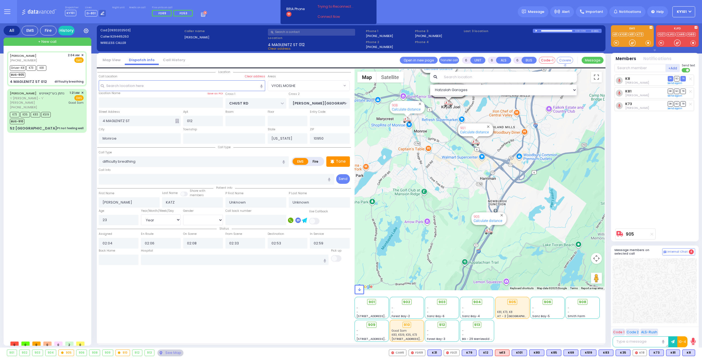
select select
radio input "true"
type input "Sara"
type input "Katz"
select select "Year"
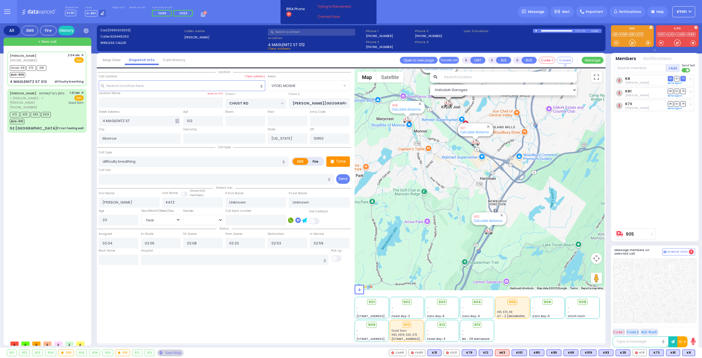
select select "[DEMOGRAPHIC_DATA]"
select select "Hatzalah Garages"
select select "VYOEL MOSHE"
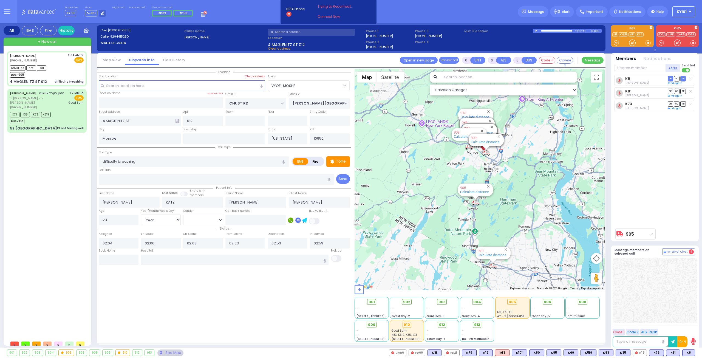
select select
radio input "true"
select select "Year"
select select "[DEMOGRAPHIC_DATA]"
type input "Good Samaritan Hospital 257 Lafayette Avenue 8457909405 Suffern"
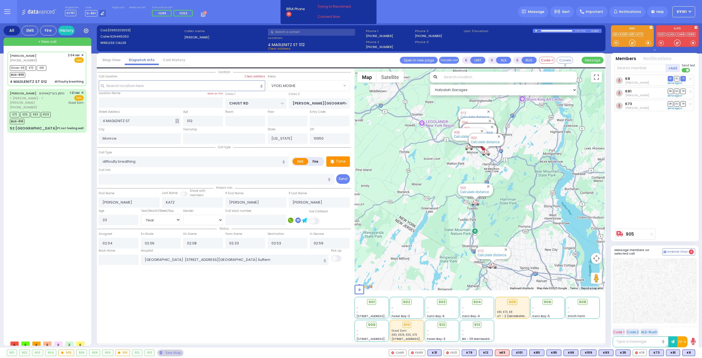
select select "Hatzalah Garages"
select select "VYOEL MOSHE"
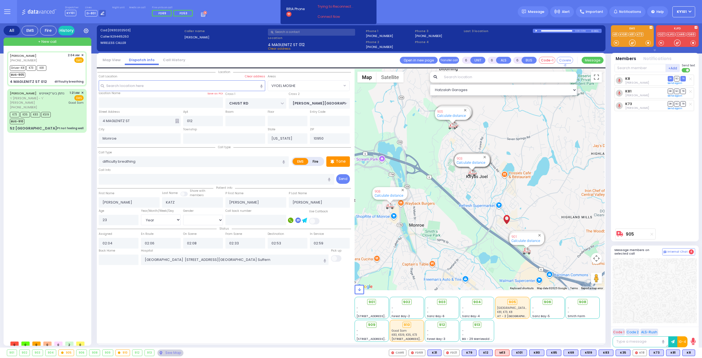
select select
radio input "true"
select select "Year"
select select "[DEMOGRAPHIC_DATA]"
select select "Hatzalah Garages"
